Goal: Task Accomplishment & Management: Use online tool/utility

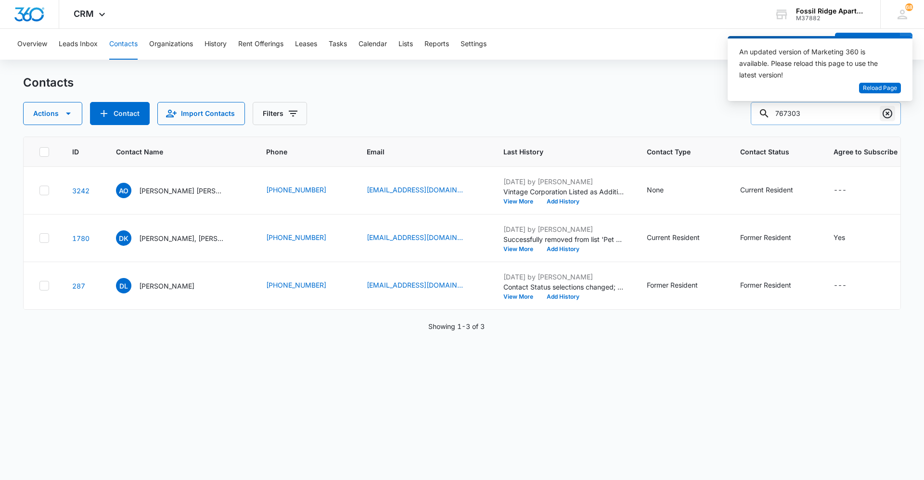
click at [886, 115] on icon "Clear" at bounding box center [888, 114] width 12 height 12
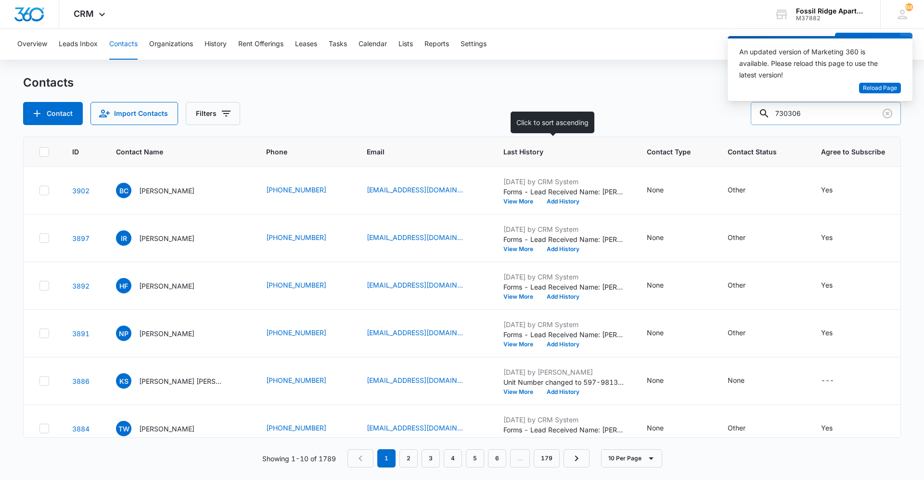
type input "730306"
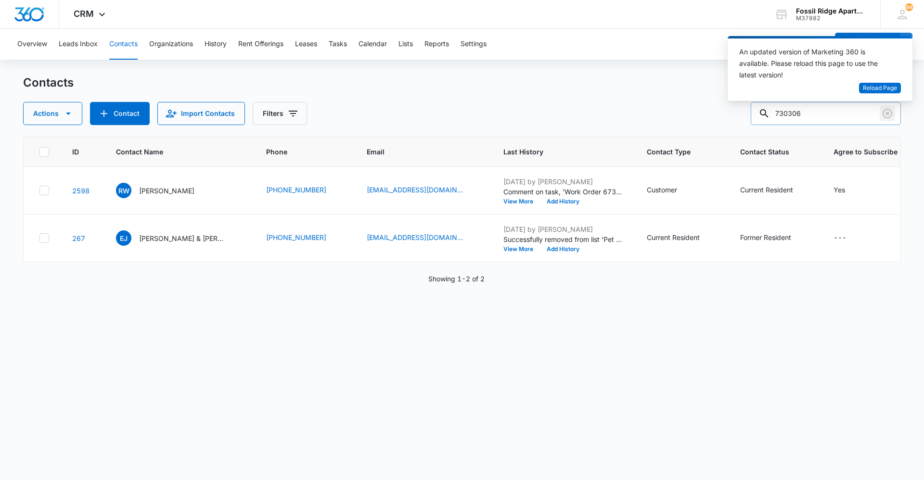
drag, startPoint x: 893, startPoint y: 115, endPoint x: 846, endPoint y: 120, distance: 46.4
click at [893, 115] on icon "Clear" at bounding box center [888, 114] width 12 height 12
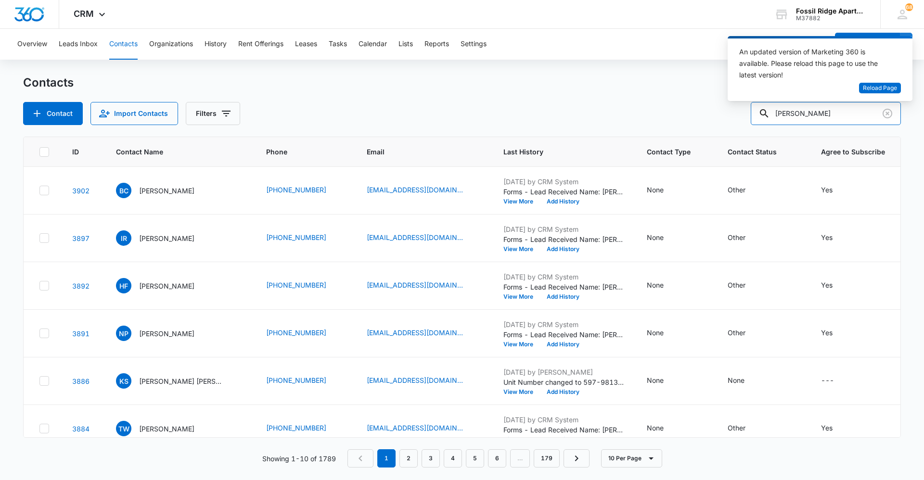
type input "[PERSON_NAME]"
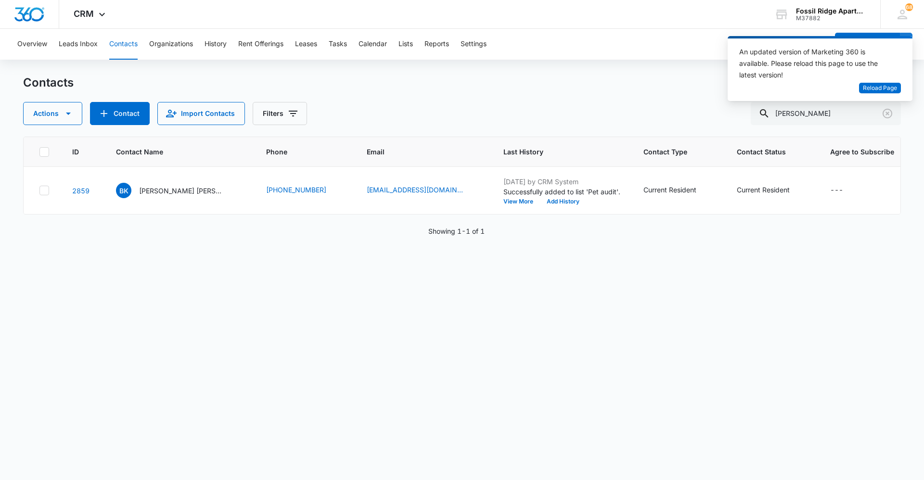
click at [528, 112] on div "Actions Contact Import Contacts Filters [PERSON_NAME]" at bounding box center [462, 113] width 878 height 23
click at [634, 92] on div "Contacts Actions Contact Import Contacts Filters [PERSON_NAME]" at bounding box center [462, 100] width 878 height 50
click at [444, 99] on div "Contacts Actions Contact Import Contacts Filters [PERSON_NAME]" at bounding box center [462, 100] width 878 height 50
click at [549, 107] on div "Actions Contact Import Contacts Filters [PERSON_NAME]" at bounding box center [462, 113] width 878 height 23
click at [531, 90] on div "Contacts" at bounding box center [462, 82] width 878 height 15
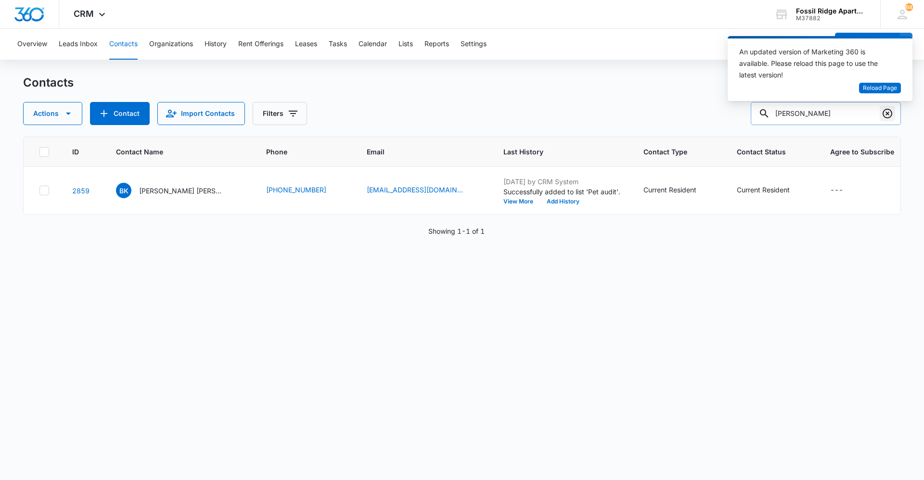
click at [885, 112] on icon "Clear" at bounding box center [888, 114] width 12 height 12
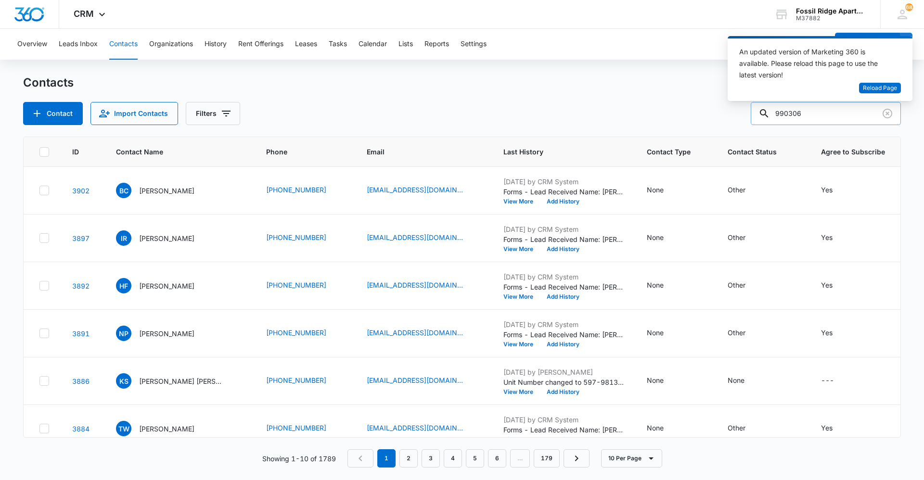
type input "990306"
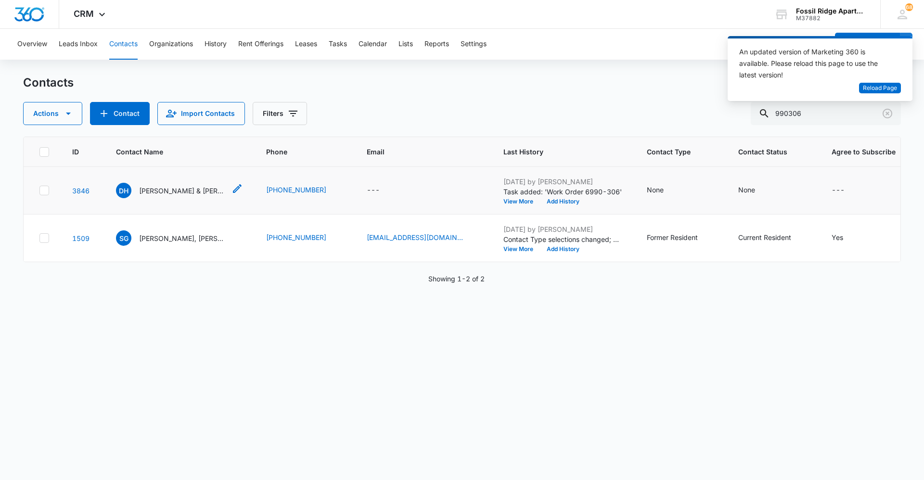
click at [180, 192] on p "[PERSON_NAME] & [PERSON_NAME]" at bounding box center [182, 191] width 87 height 10
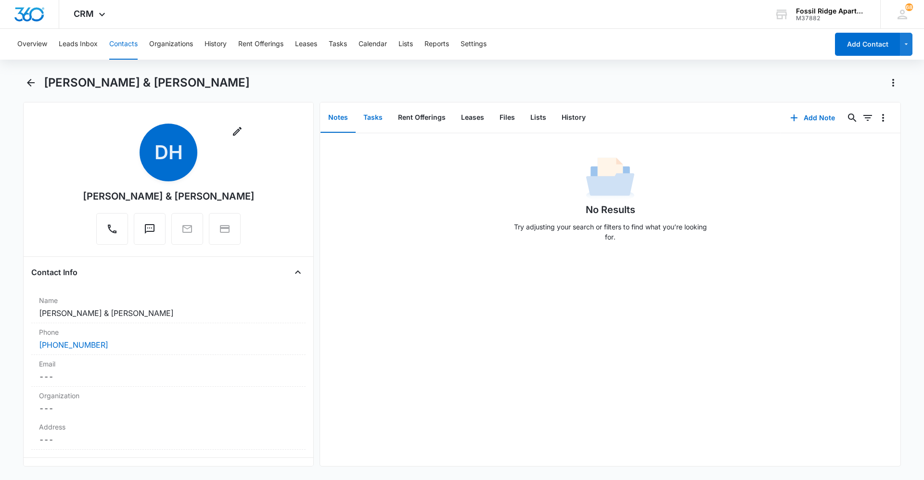
click at [378, 115] on button "Tasks" at bounding box center [373, 118] width 35 height 30
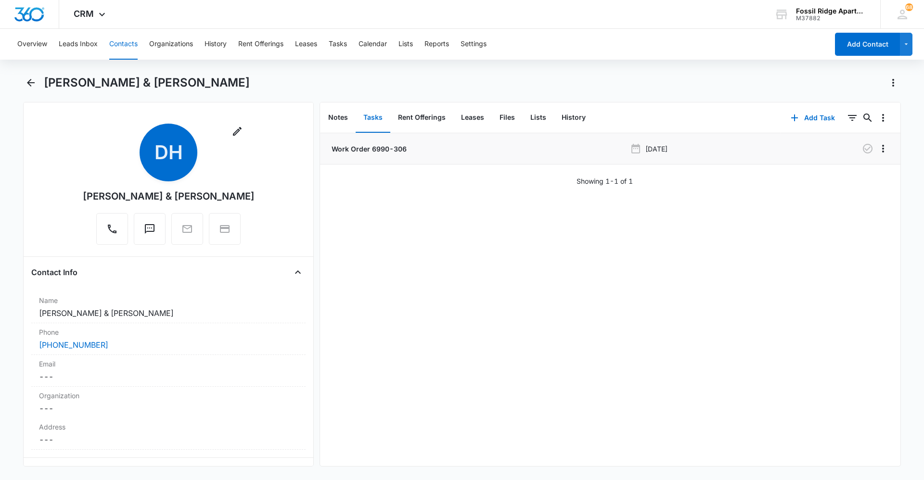
click at [373, 152] on p "Work Order 6990-306" at bounding box center [368, 149] width 77 height 10
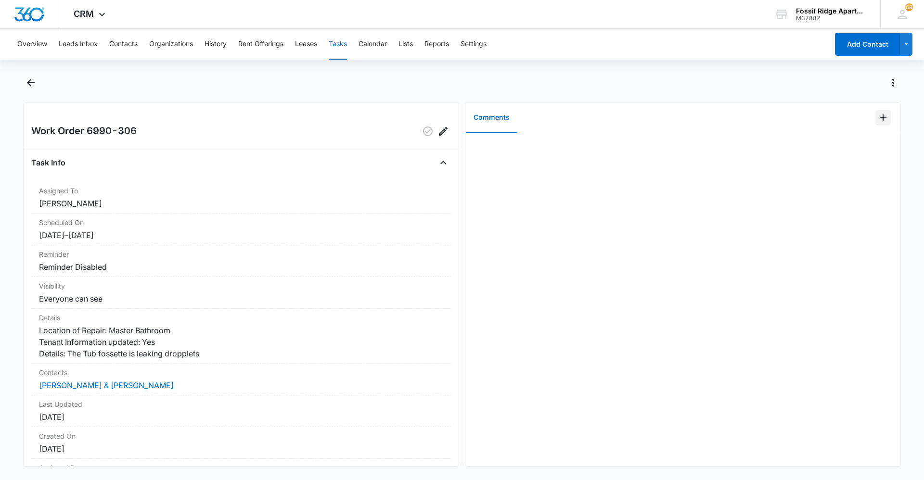
click at [875, 113] on button "Add Comment" at bounding box center [882, 117] width 15 height 15
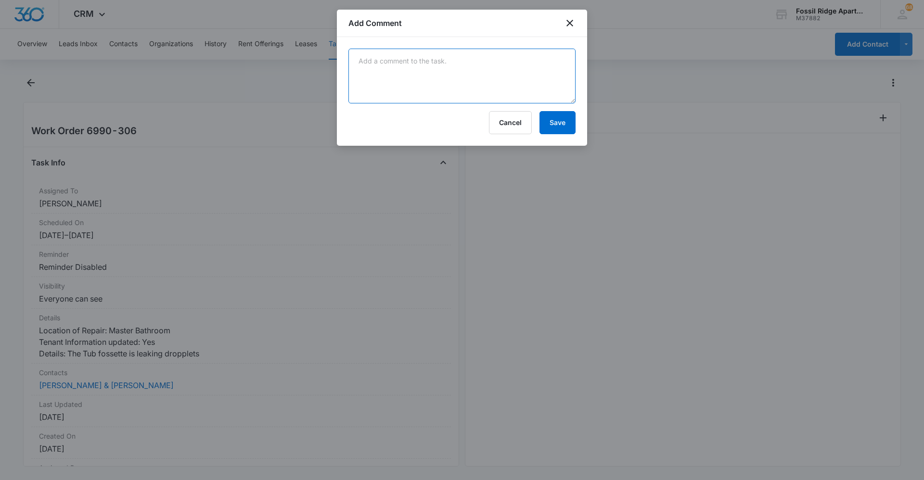
click at [435, 79] on textarea at bounding box center [461, 76] width 227 height 55
type textarea "Replaced tub cartridge"
click at [564, 127] on button "Save" at bounding box center [557, 122] width 36 height 23
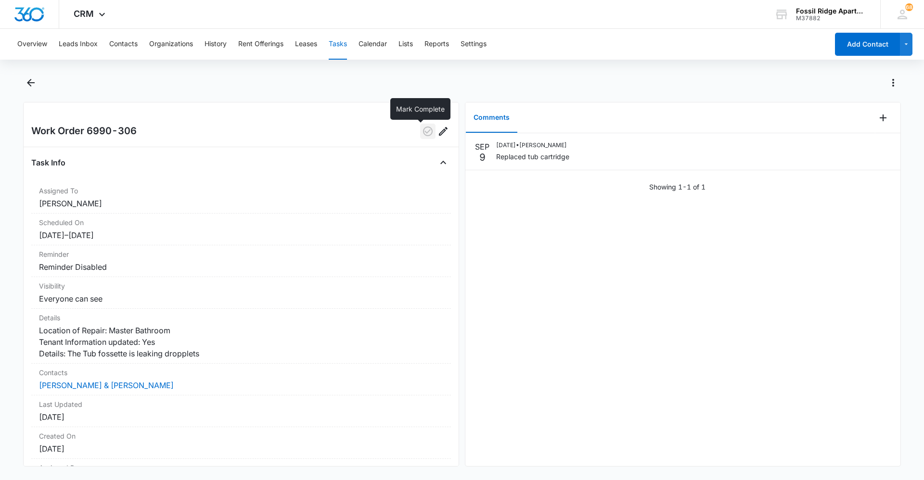
click at [423, 128] on icon "button" at bounding box center [428, 132] width 10 height 10
click at [31, 85] on icon "Back" at bounding box center [31, 83] width 12 height 12
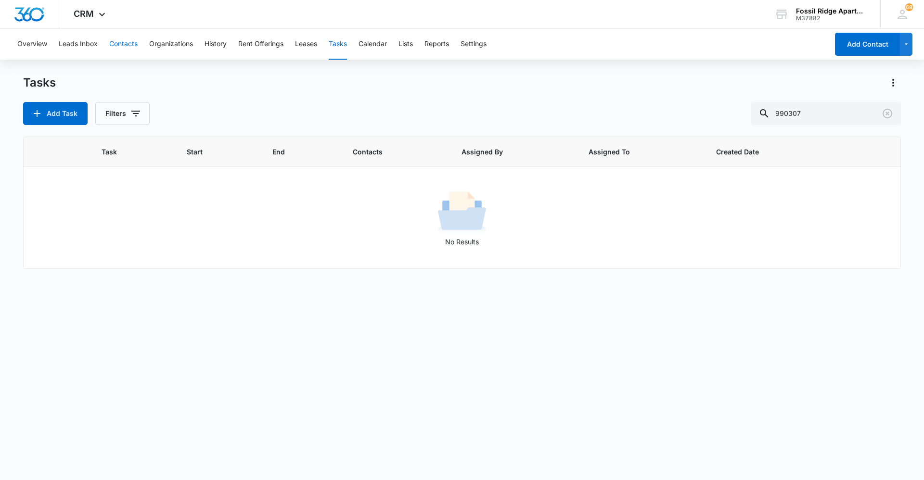
click at [116, 47] on button "Contacts" at bounding box center [123, 44] width 28 height 31
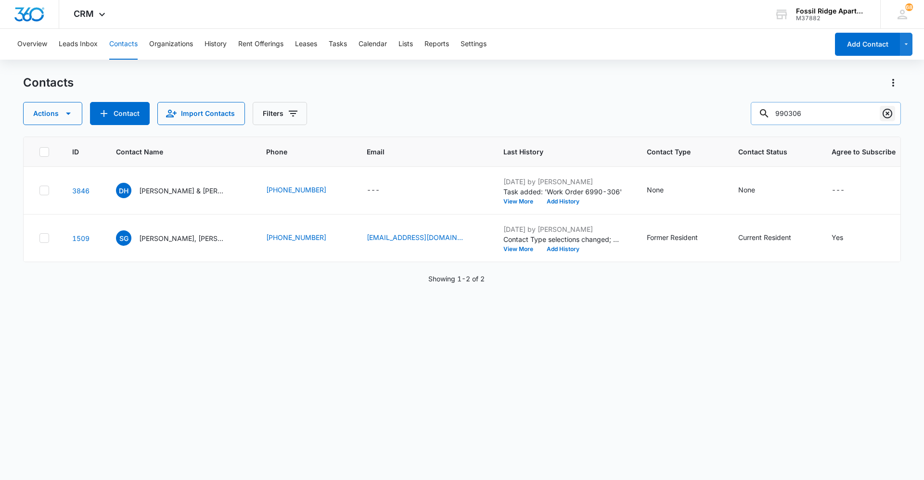
click at [889, 114] on icon "Clear" at bounding box center [888, 114] width 12 height 12
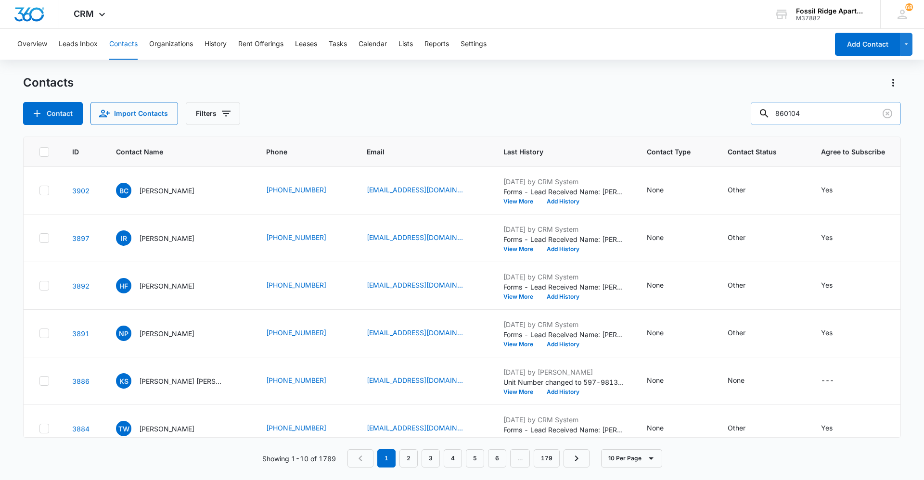
type input "860104"
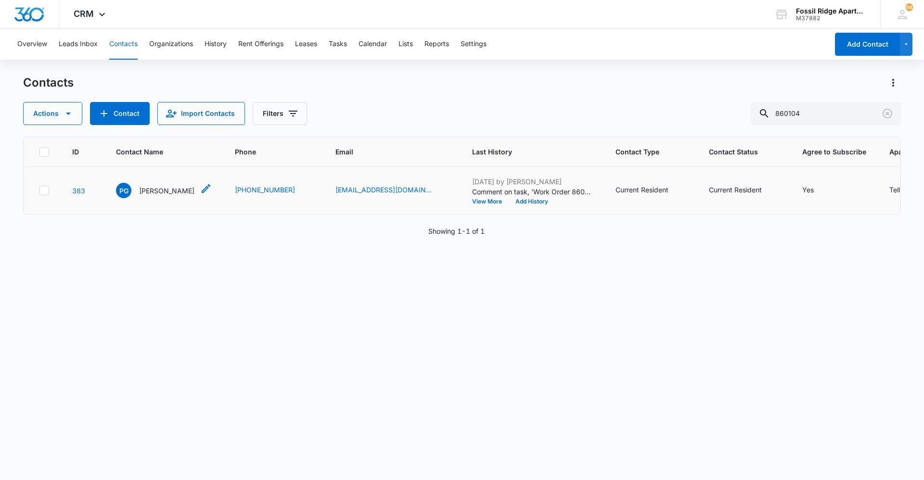
click at [161, 186] on p "[PERSON_NAME]" at bounding box center [166, 191] width 55 height 10
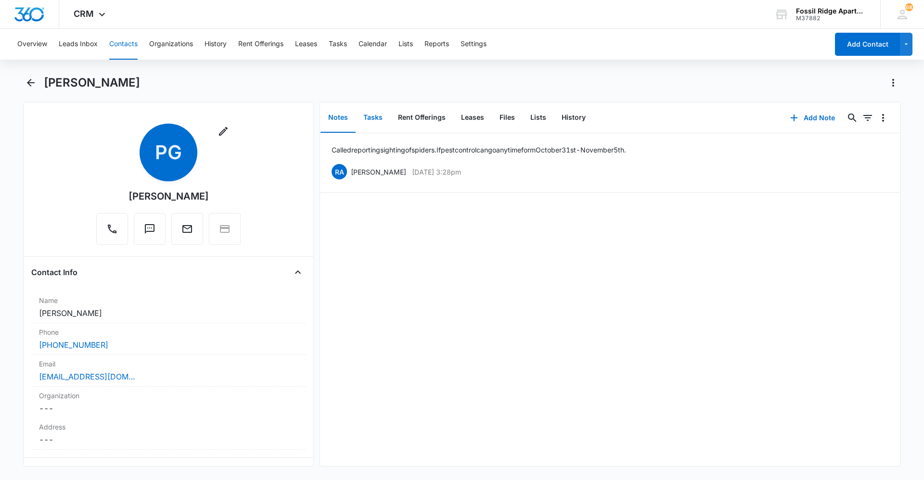
click at [370, 123] on button "Tasks" at bounding box center [373, 118] width 35 height 30
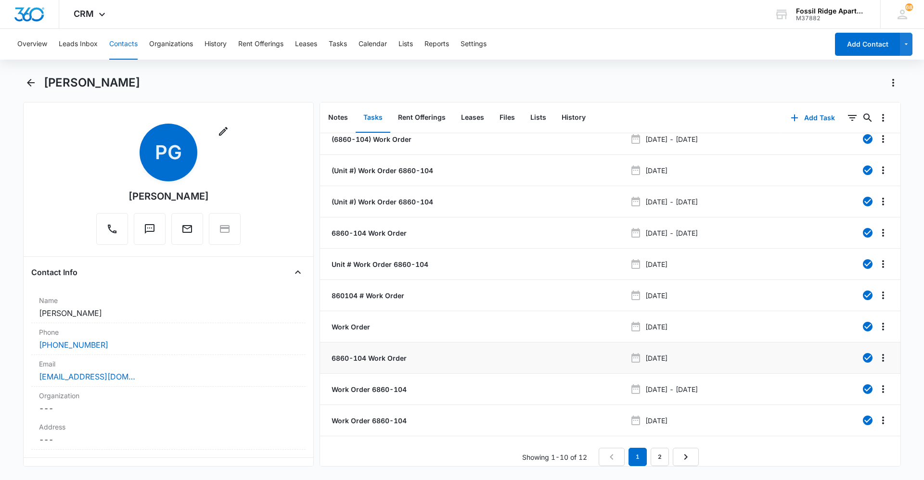
scroll to position [17, 0]
click at [658, 448] on link "2" at bounding box center [660, 457] width 18 height 18
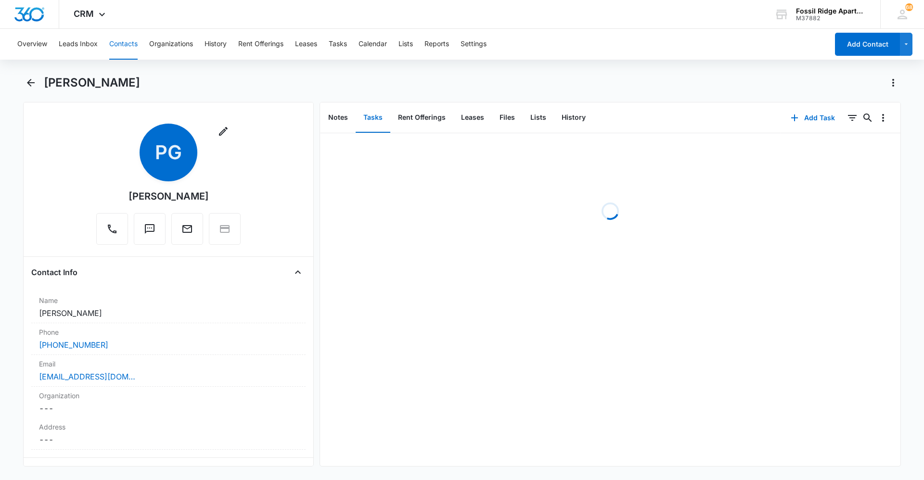
scroll to position [0, 0]
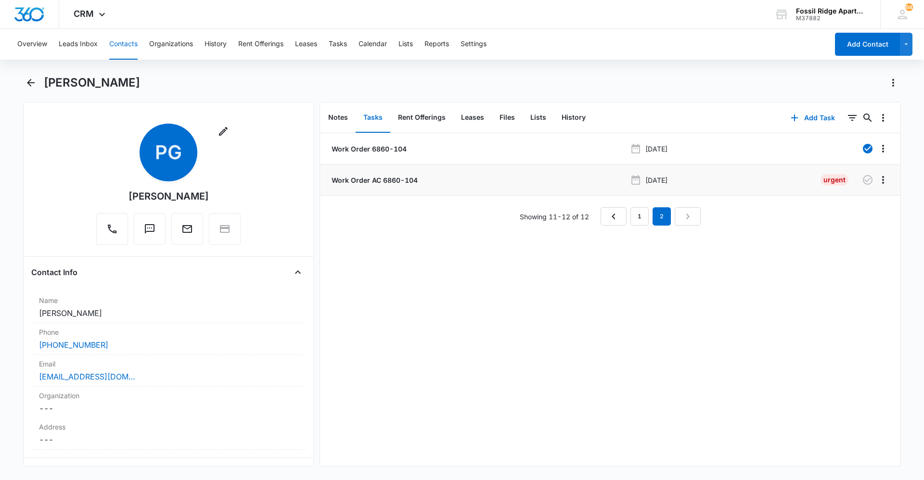
click at [375, 176] on p "Work Order AC 6860-104" at bounding box center [374, 180] width 88 height 10
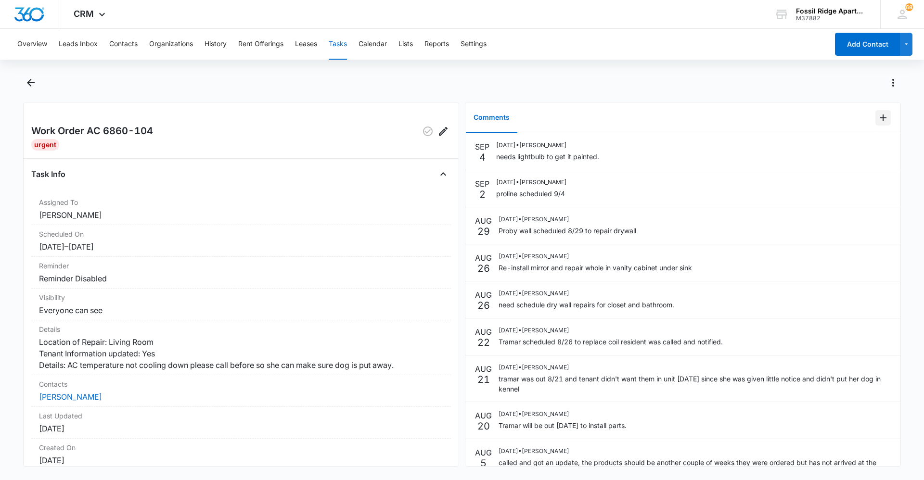
click at [877, 118] on icon "Add Comment" at bounding box center [883, 118] width 12 height 12
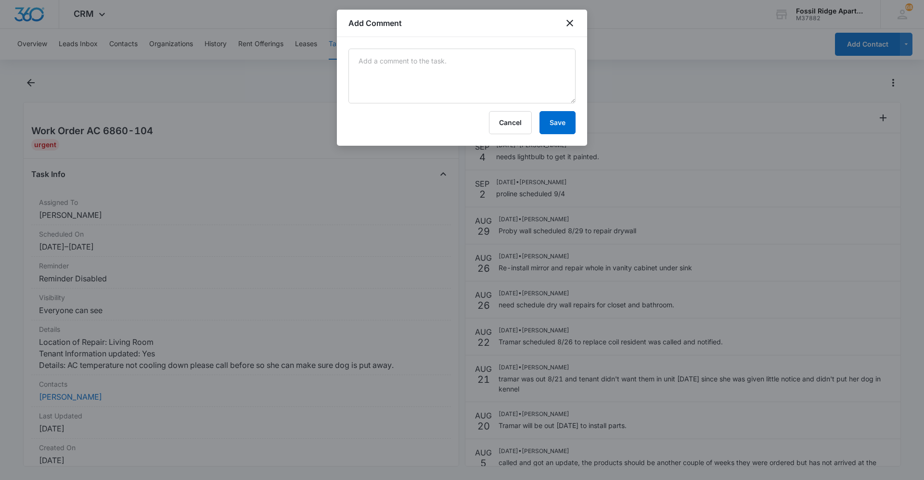
click at [506, 44] on div "Cancel Save" at bounding box center [462, 91] width 250 height 109
click at [497, 70] on textarea at bounding box center [461, 76] width 227 height 55
type textarea "re-installed vanity above sink"
click at [556, 125] on button "Save" at bounding box center [557, 122] width 36 height 23
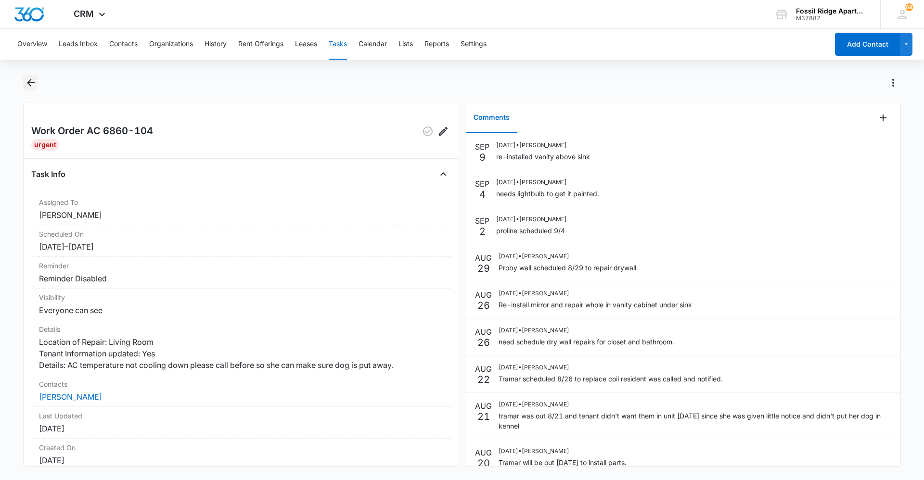
click at [31, 84] on icon "Back" at bounding box center [31, 83] width 12 height 12
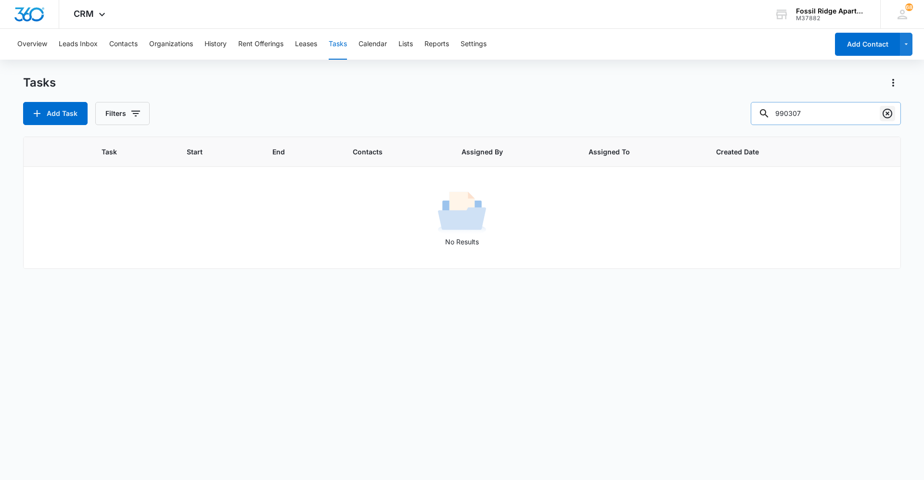
click at [884, 112] on icon "Clear" at bounding box center [888, 114] width 10 height 10
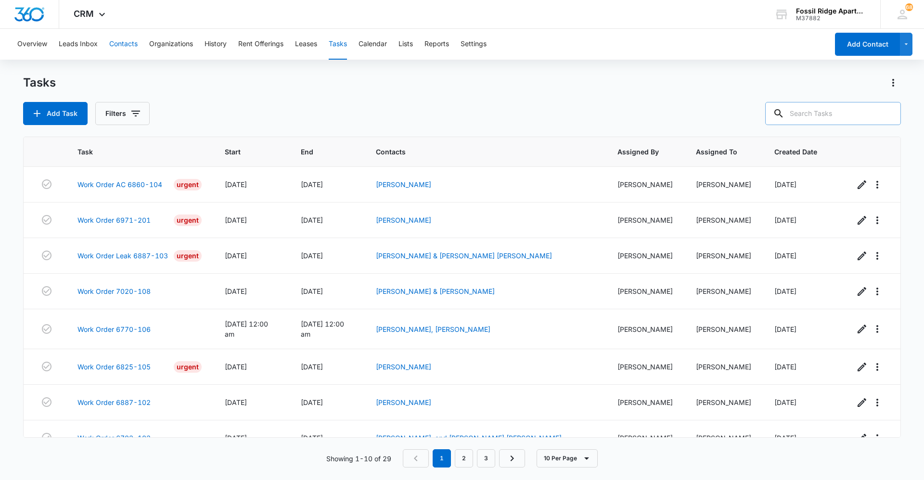
click at [127, 42] on button "Contacts" at bounding box center [123, 44] width 28 height 31
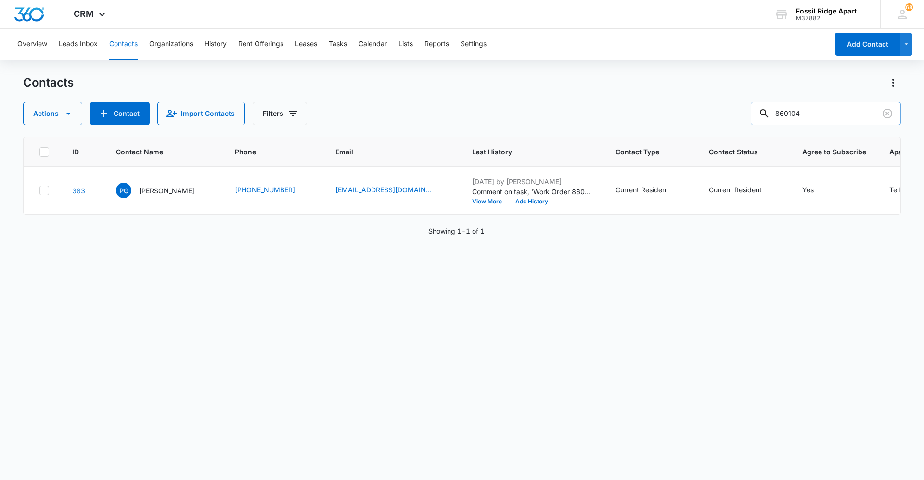
click at [876, 113] on input "860104" at bounding box center [826, 113] width 150 height 23
click at [885, 111] on icon "Clear" at bounding box center [888, 114] width 12 height 12
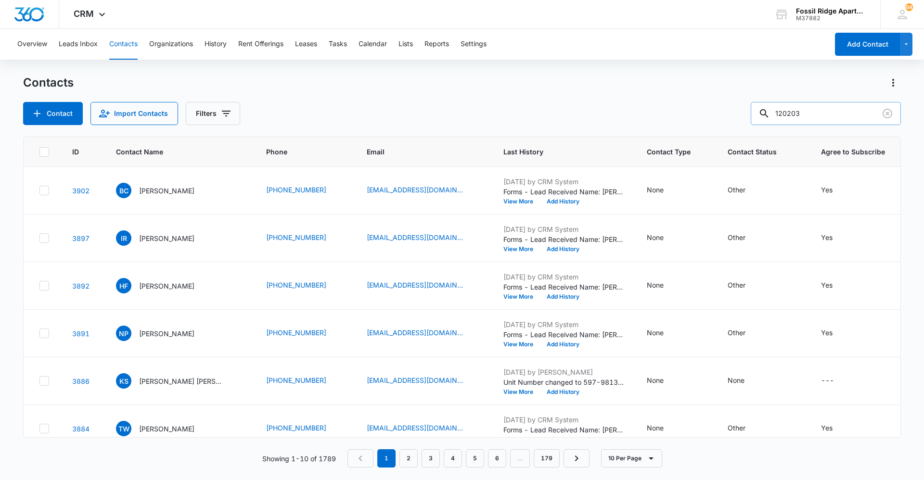
type input "120203"
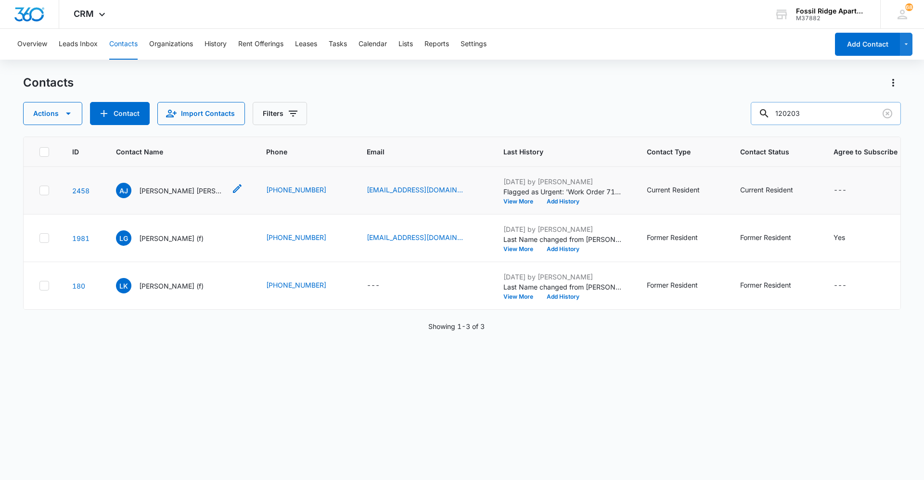
click at [159, 189] on p "Amelia Johannes Preston Siviski" at bounding box center [182, 191] width 87 height 10
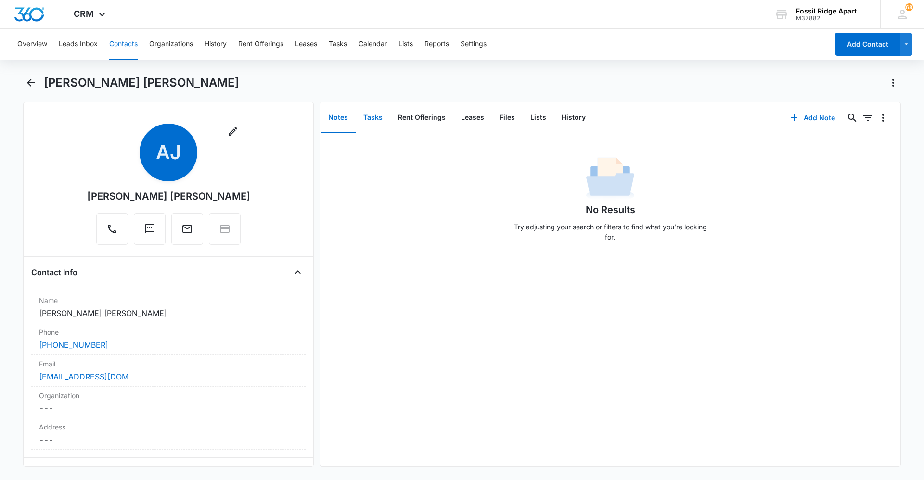
click at [375, 118] on button "Tasks" at bounding box center [373, 118] width 35 height 30
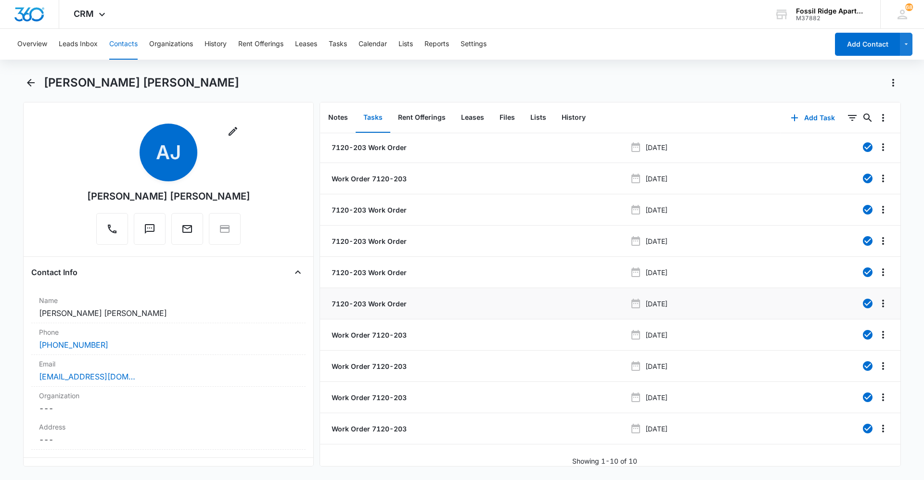
scroll to position [9, 0]
click at [371, 424] on p "Work Order 7120-203" at bounding box center [368, 429] width 77 height 10
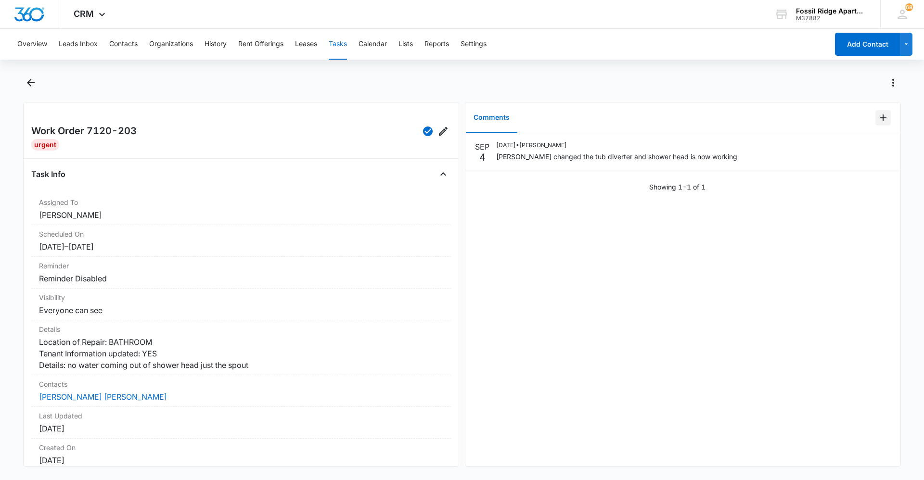
click at [882, 116] on button "Add Comment" at bounding box center [882, 117] width 15 height 15
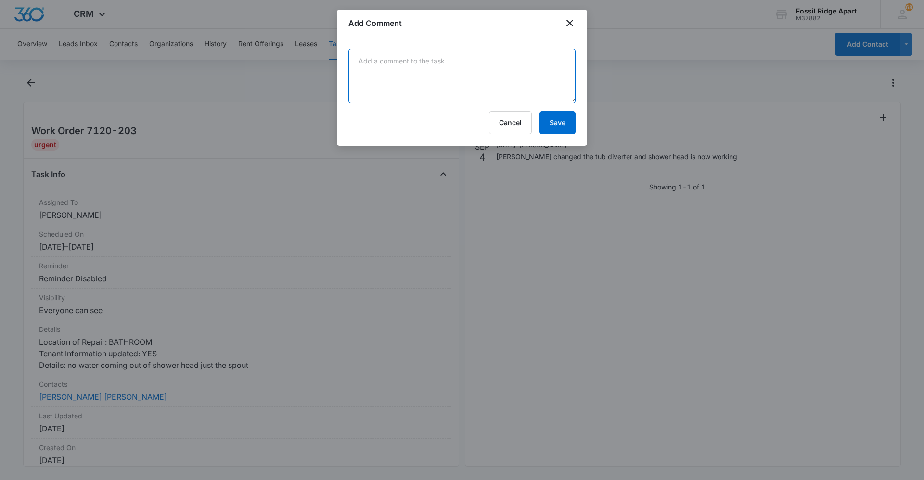
click at [458, 79] on textarea at bounding box center [461, 76] width 227 height 55
type textarea "replaced the diverter"
click at [567, 127] on button "Save" at bounding box center [557, 122] width 36 height 23
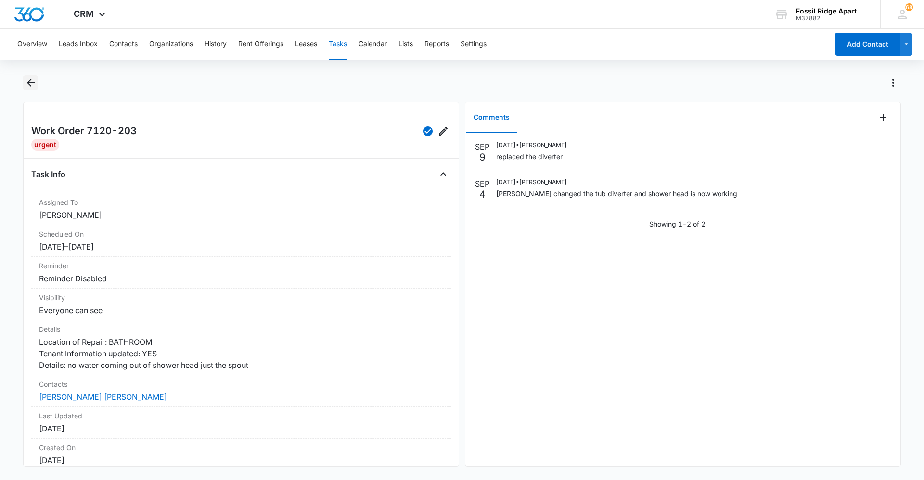
click at [31, 86] on icon "Back" at bounding box center [31, 83] width 8 height 8
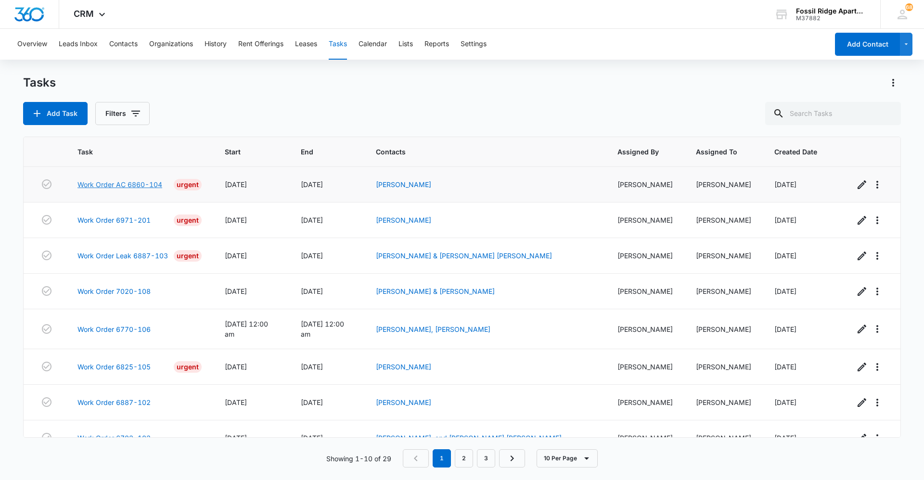
click at [126, 186] on link "Work Order AC 6860-104" at bounding box center [119, 184] width 85 height 10
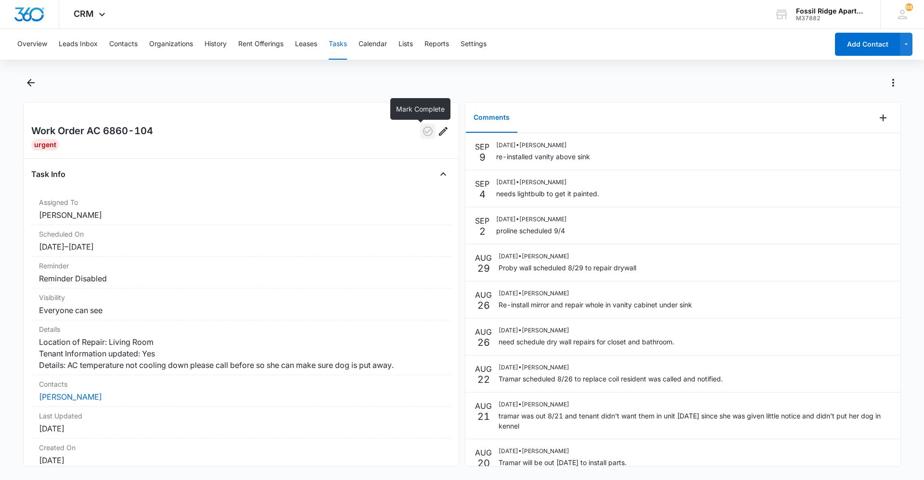
click at [422, 134] on icon "button" at bounding box center [428, 132] width 12 height 12
click at [30, 78] on icon "Back" at bounding box center [31, 83] width 12 height 12
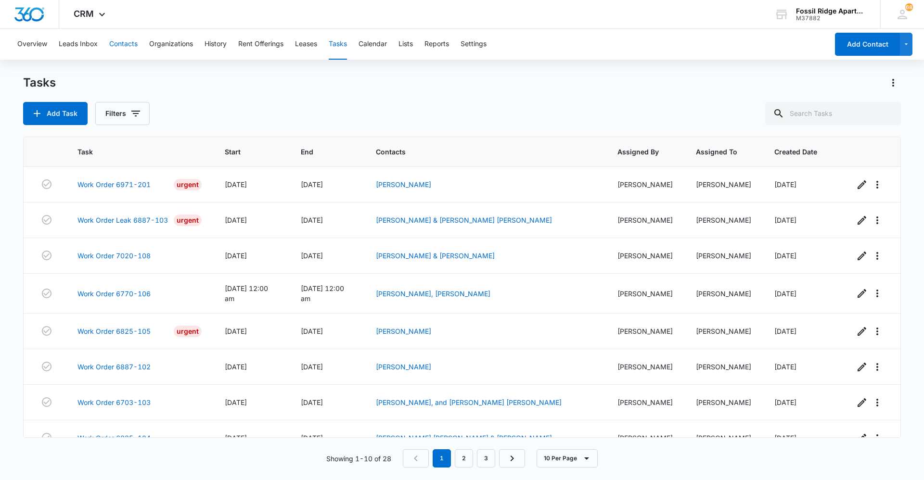
click at [123, 42] on button "Contacts" at bounding box center [123, 44] width 28 height 31
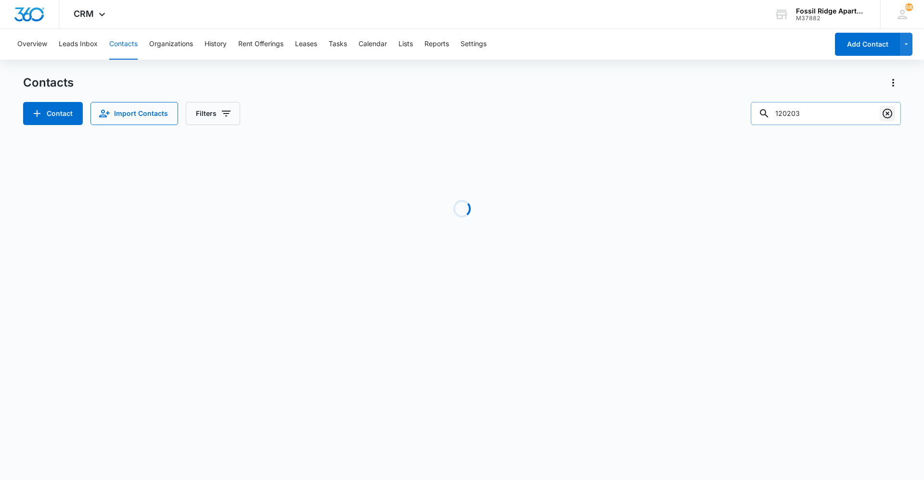
click at [892, 111] on icon "Clear" at bounding box center [888, 114] width 12 height 12
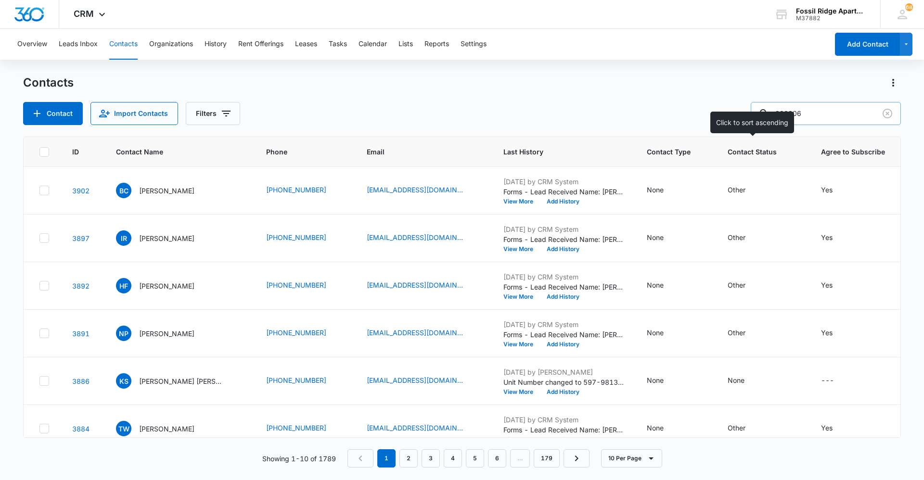
type input "820206"
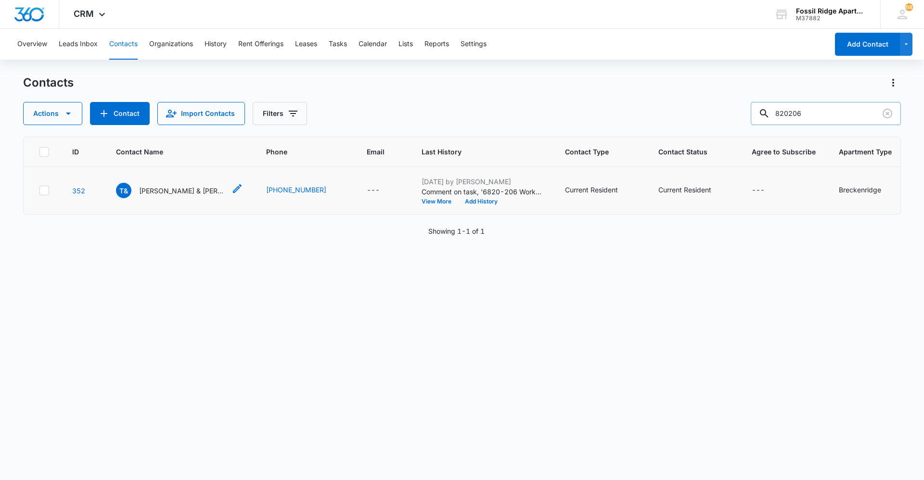
click at [160, 193] on p "Trevor & Anthony Kelly" at bounding box center [182, 191] width 87 height 10
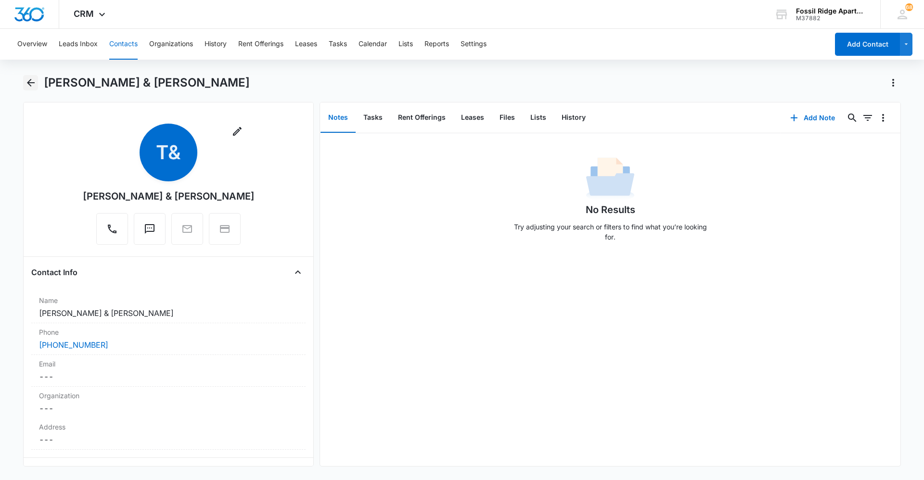
click at [28, 82] on icon "Back" at bounding box center [31, 83] width 8 height 8
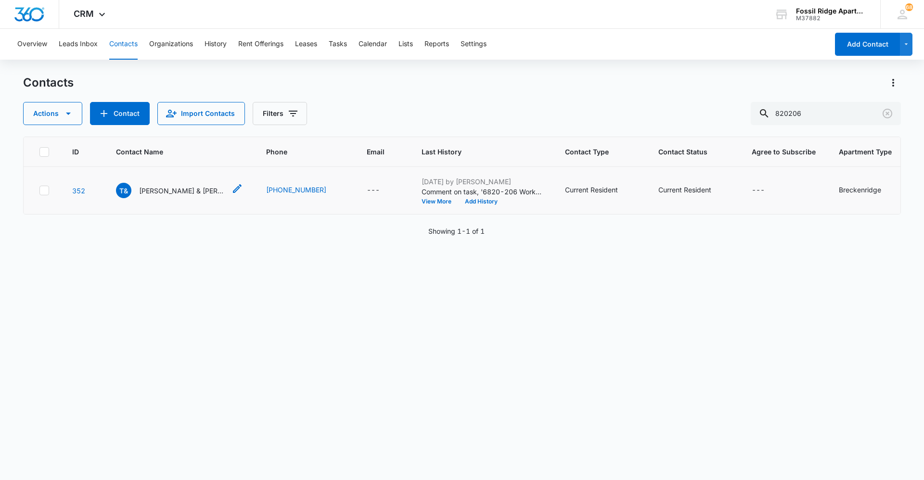
click at [168, 188] on p "Trevor & Anthony Kelly" at bounding box center [182, 191] width 87 height 10
